Goal: Task Accomplishment & Management: Use online tool/utility

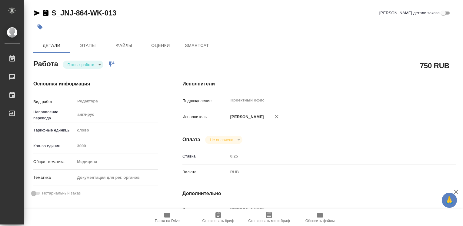
type textarea "x"
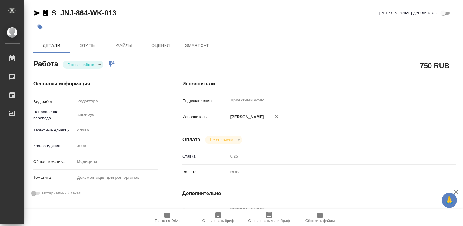
type textarea "x"
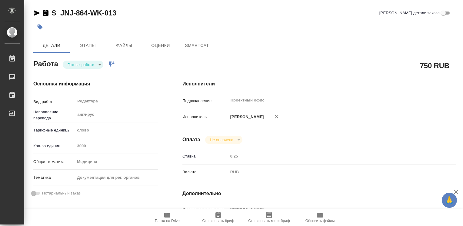
type textarea "x"
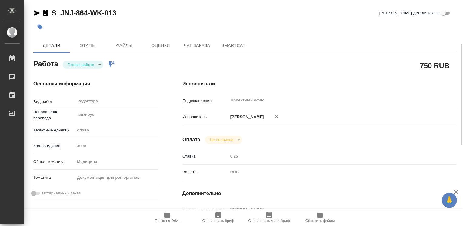
scroll to position [61, 0]
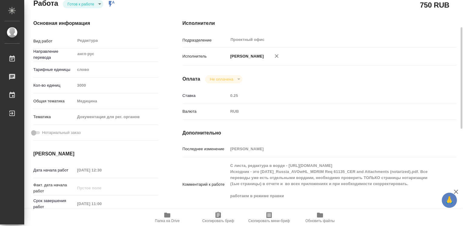
type textarea "x"
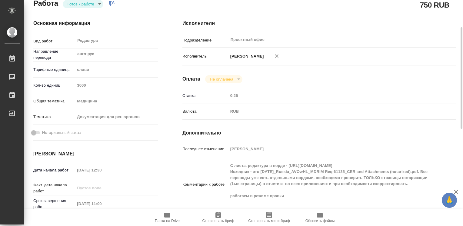
type textarea "x"
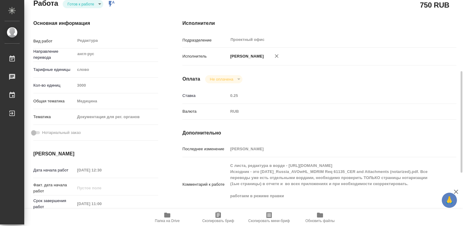
scroll to position [121, 0]
